Goal: Task Accomplishment & Management: Manage account settings

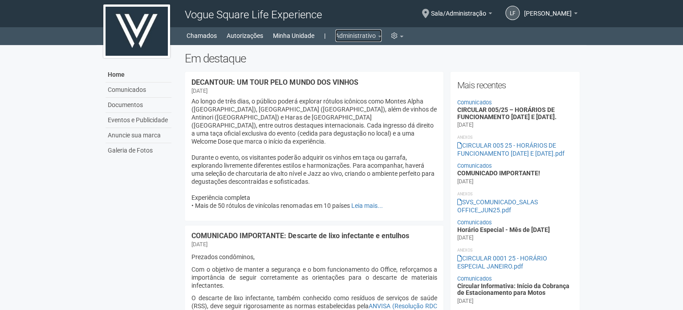
click at [359, 41] on link "Administrativo" at bounding box center [358, 35] width 46 height 12
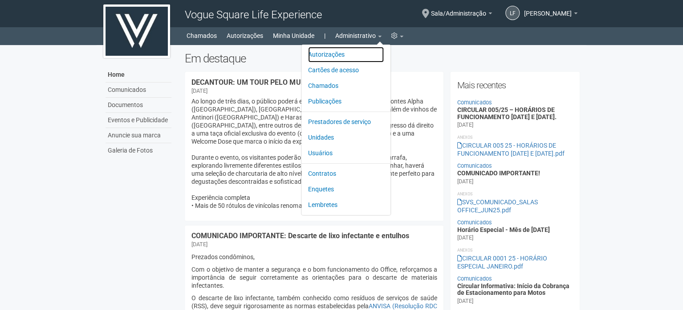
click at [340, 53] on link "Autorizações" at bounding box center [346, 55] width 76 height 16
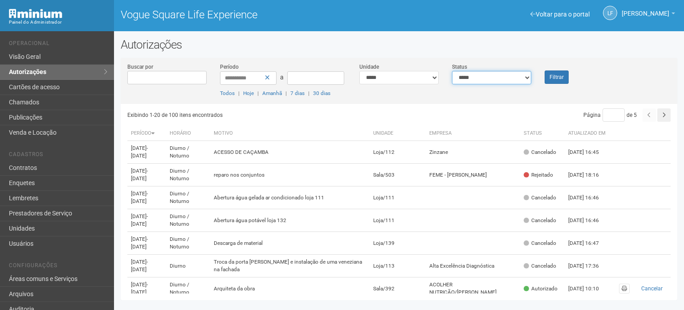
click at [497, 79] on select "**********" at bounding box center [491, 77] width 79 height 13
select select "*"
click at [452, 71] on select "**********" at bounding box center [491, 77] width 79 height 13
click at [546, 77] on button "Filtrar" at bounding box center [557, 76] width 24 height 13
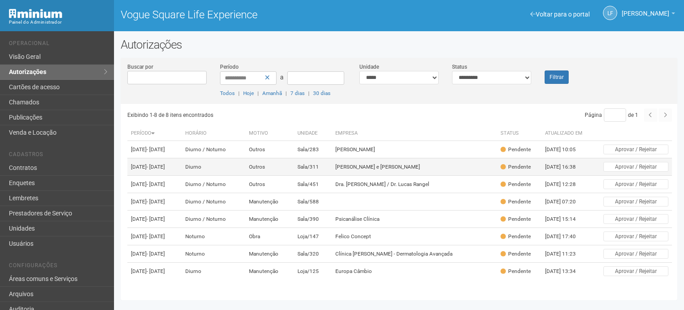
scroll to position [37, 0]
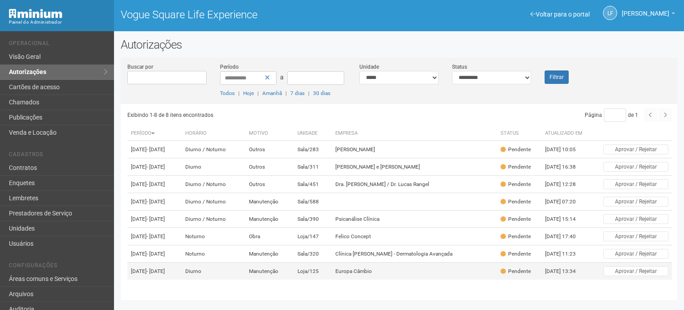
click at [326, 269] on td "Loja/125" at bounding box center [313, 270] width 38 height 17
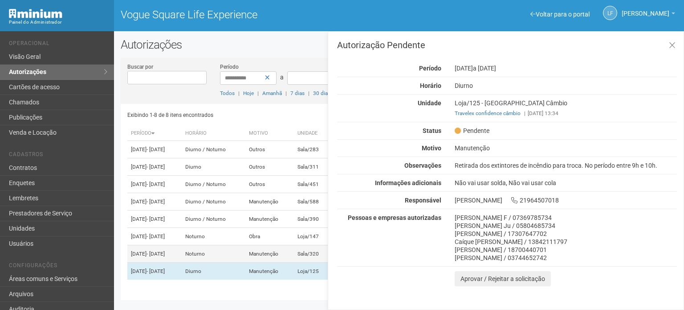
click at [290, 254] on td "Manutenção" at bounding box center [269, 253] width 49 height 17
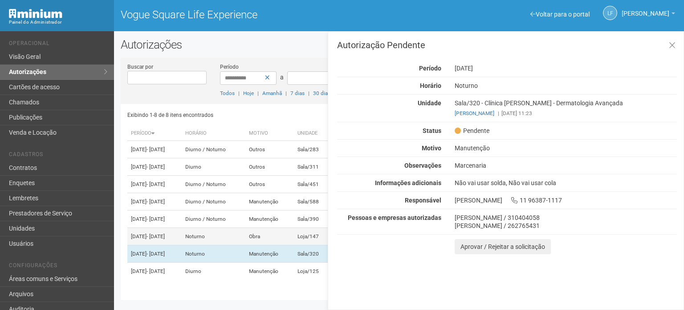
click at [294, 228] on td "Obra" at bounding box center [269, 236] width 49 height 17
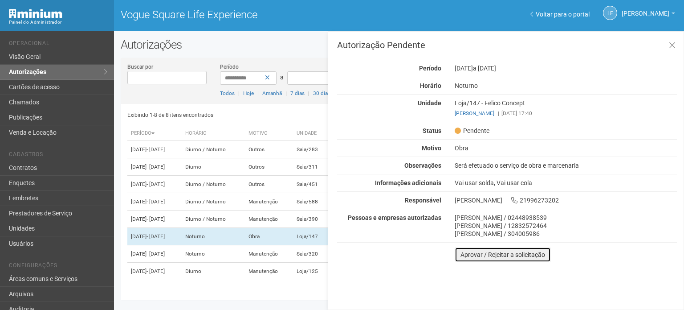
click at [469, 256] on button "Aprovar / Rejeitar a solicitação" at bounding box center [503, 254] width 96 height 15
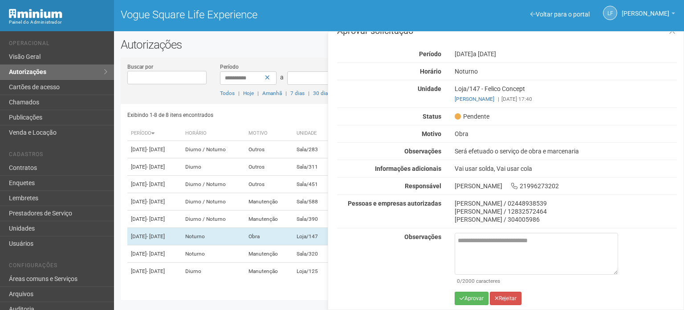
scroll to position [15, 0]
click at [485, 237] on textarea at bounding box center [536, 253] width 163 height 42
click at [494, 244] on textarea at bounding box center [536, 253] width 163 height 42
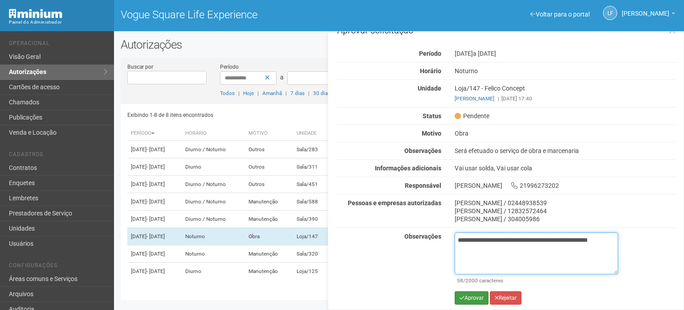
type textarea "**********"
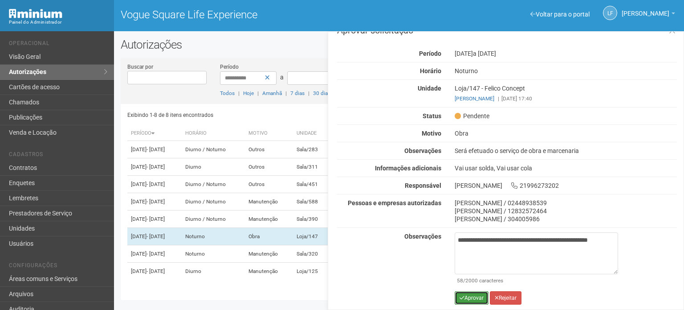
click at [478, 294] on button "Aprovar" at bounding box center [472, 297] width 34 height 13
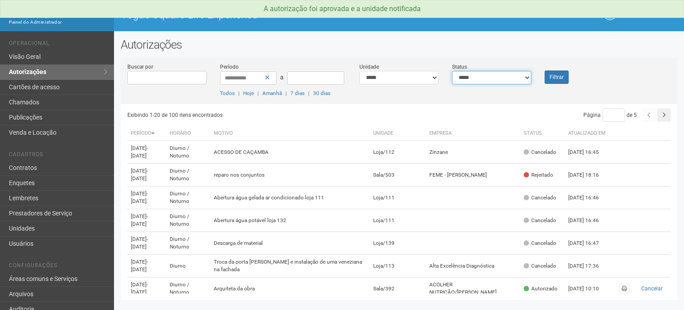
click at [471, 76] on select "**********" at bounding box center [491, 77] width 79 height 13
select select "*"
click at [452, 71] on select "**********" at bounding box center [491, 77] width 79 height 13
click at [573, 77] on div "Filtrar" at bounding box center [561, 72] width 46 height 21
click at [561, 76] on button "Filtrar" at bounding box center [557, 76] width 24 height 13
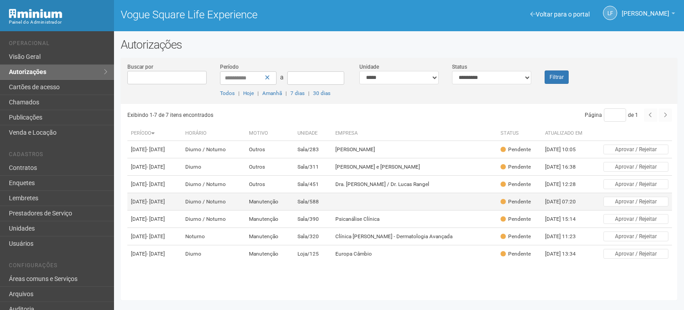
click at [387, 210] on td at bounding box center [414, 201] width 165 height 17
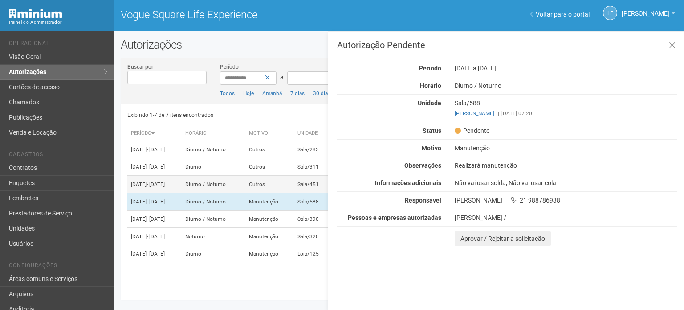
click at [294, 193] on td "Outros" at bounding box center [269, 183] width 49 height 17
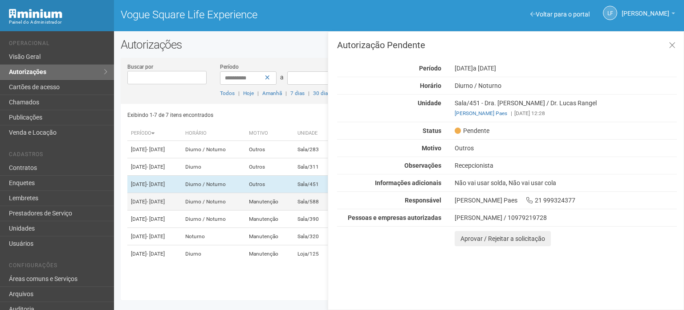
click at [294, 210] on td "Manutenção" at bounding box center [269, 201] width 49 height 17
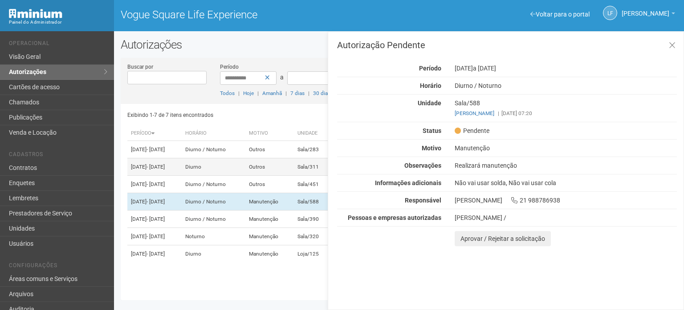
click at [245, 175] on td "Diurno" at bounding box center [213, 166] width 63 height 17
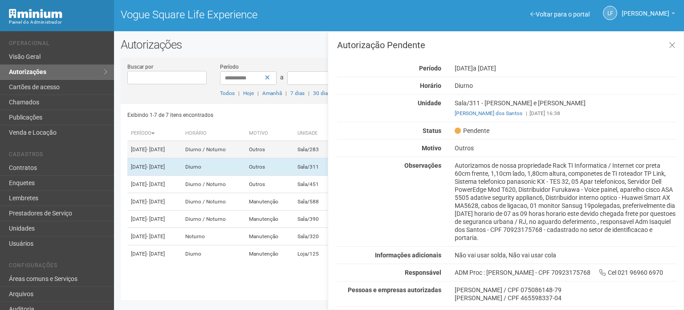
click at [273, 156] on td "Outros" at bounding box center [269, 149] width 49 height 17
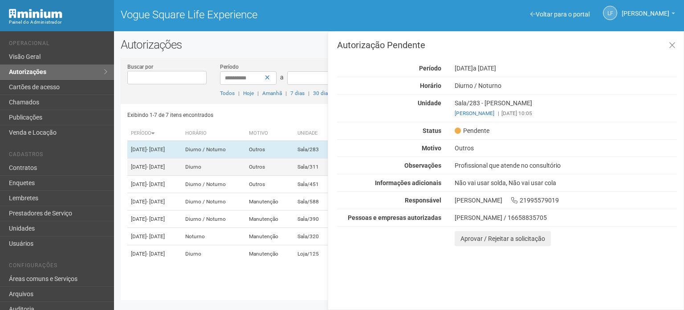
click at [271, 175] on td "Outros" at bounding box center [269, 166] width 49 height 17
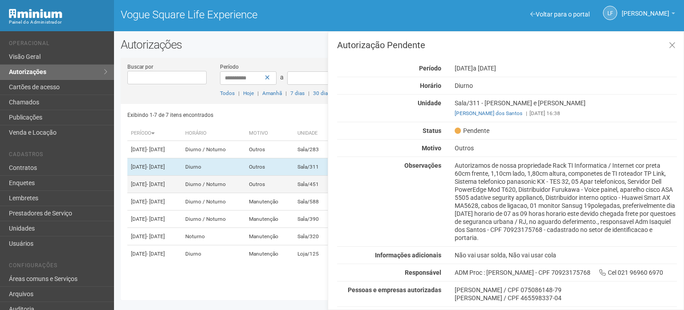
click at [270, 193] on td "Outros" at bounding box center [269, 183] width 49 height 17
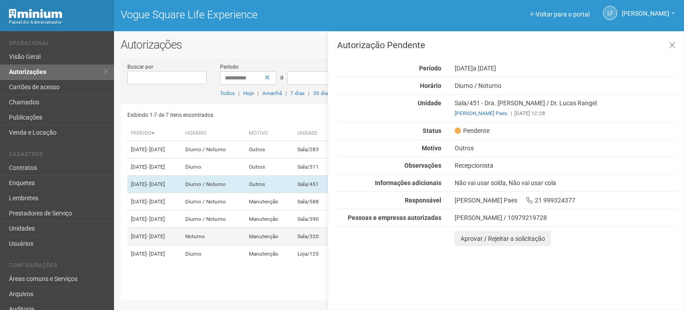
click at [245, 245] on td "Noturno" at bounding box center [213, 236] width 63 height 17
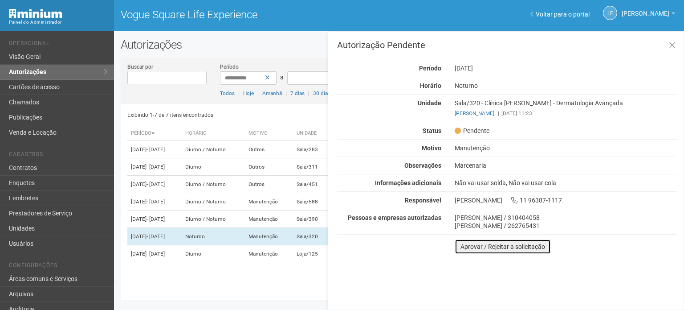
click at [465, 244] on button "Aprovar / Rejeitar a solicitação" at bounding box center [503, 246] width 96 height 15
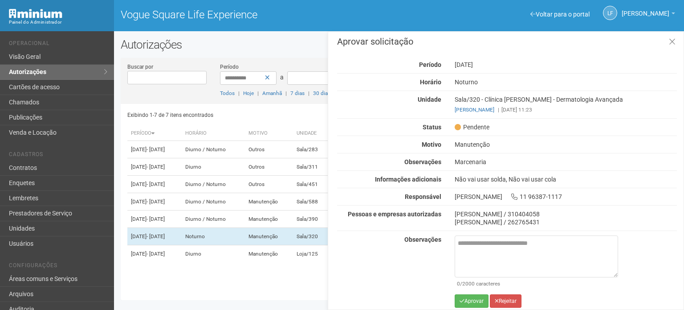
scroll to position [7, 0]
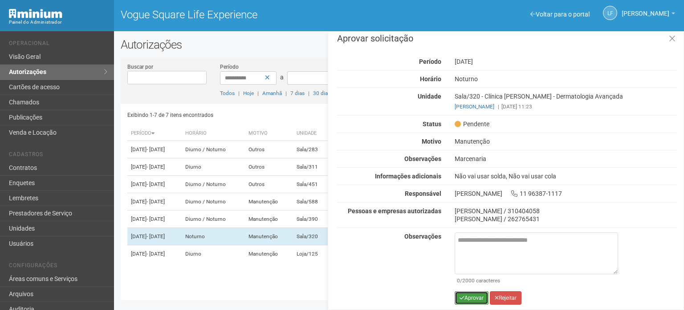
click at [463, 293] on button "Aprovar" at bounding box center [472, 297] width 34 height 13
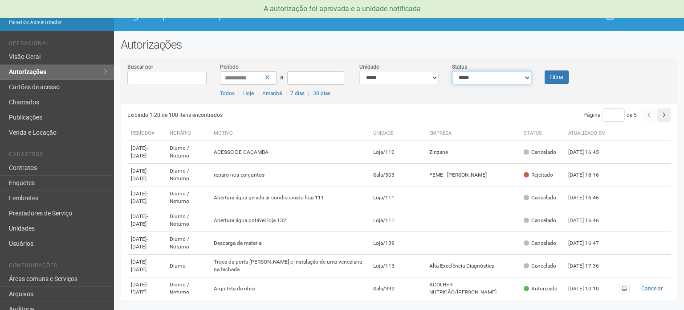
drag, startPoint x: 493, startPoint y: 77, endPoint x: 493, endPoint y: 83, distance: 5.8
click at [493, 77] on select "**********" at bounding box center [491, 77] width 79 height 13
select select "*"
click at [452, 71] on select "**********" at bounding box center [491, 77] width 79 height 13
click at [556, 82] on button "Filtrar" at bounding box center [557, 76] width 24 height 13
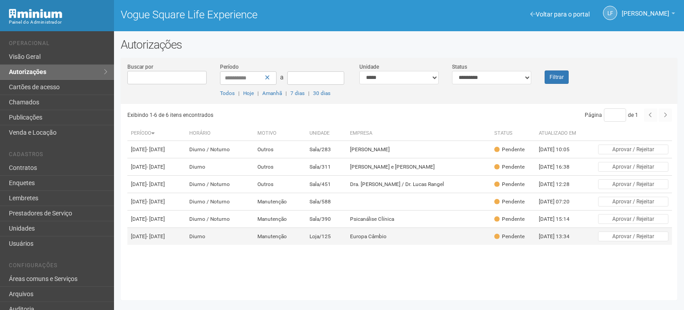
click at [306, 245] on td "Manutenção" at bounding box center [280, 236] width 52 height 17
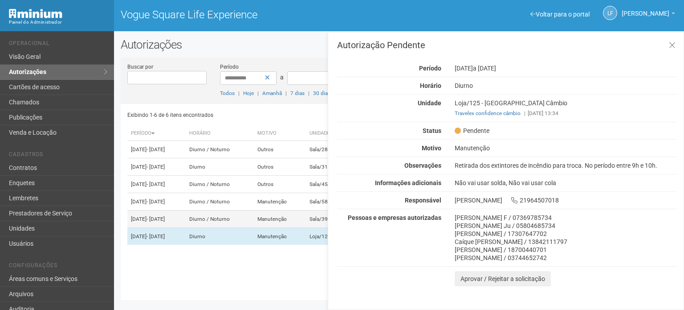
click at [254, 228] on td "Diurno / Noturno" at bounding box center [220, 218] width 68 height 17
